Goal: Obtain resource: Download file/media

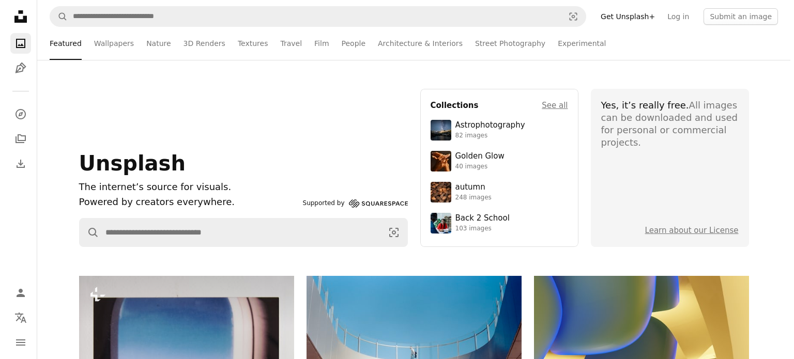
scroll to position [3051, 0]
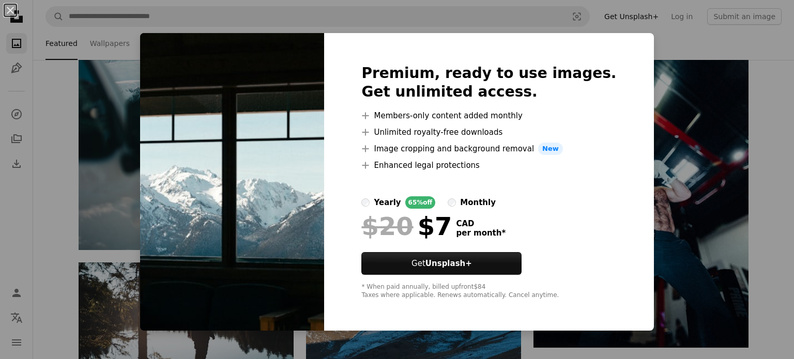
click at [233, 167] on img at bounding box center [232, 182] width 184 height 298
click at [668, 116] on div "An X shape Premium, ready to use images. Get unlimited access. A plus sign Memb…" at bounding box center [397, 179] width 794 height 359
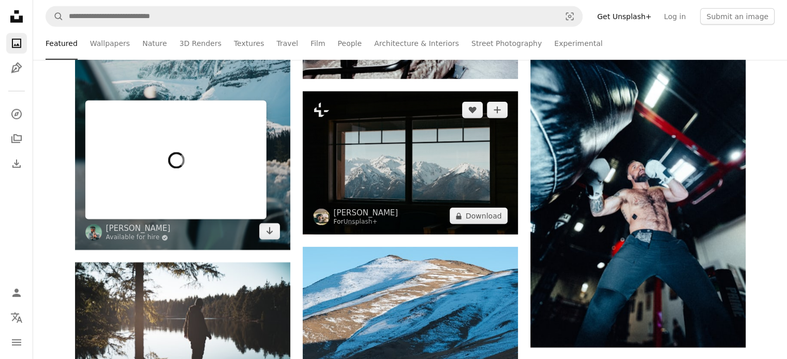
click at [401, 157] on img at bounding box center [410, 163] width 215 height 143
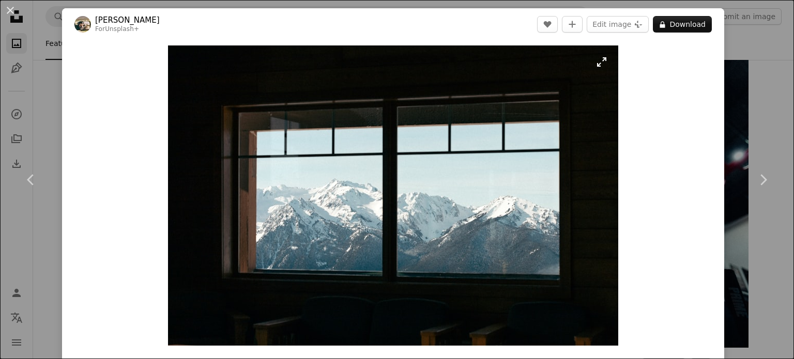
click at [601, 61] on img "Zoom in on this image" at bounding box center [393, 196] width 450 height 300
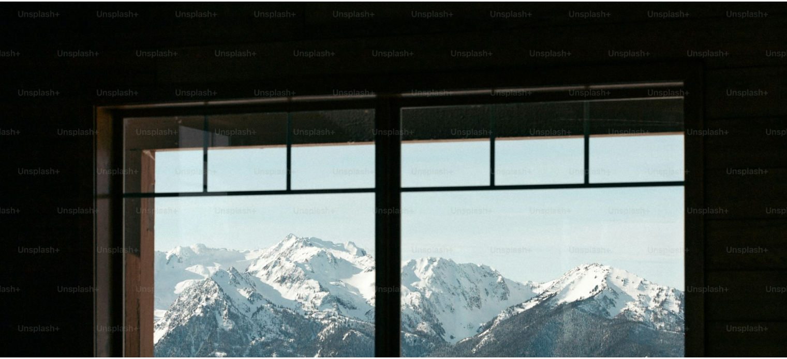
scroll to position [80, 0]
